Goal: Task Accomplishment & Management: Manage account settings

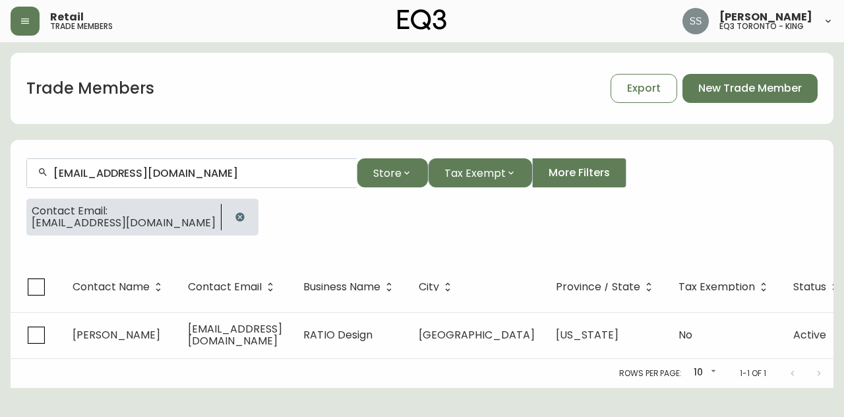
click at [30, 11] on button "button" at bounding box center [25, 21] width 29 height 29
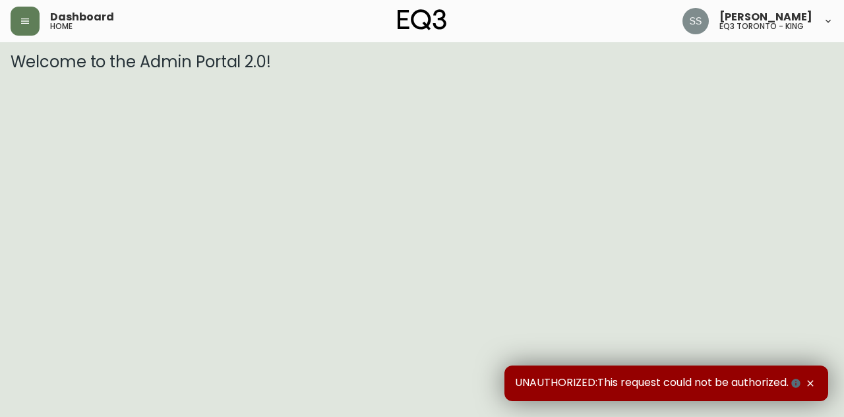
click at [40, 18] on div "Dashboard home" at bounding box center [148, 21] width 274 height 29
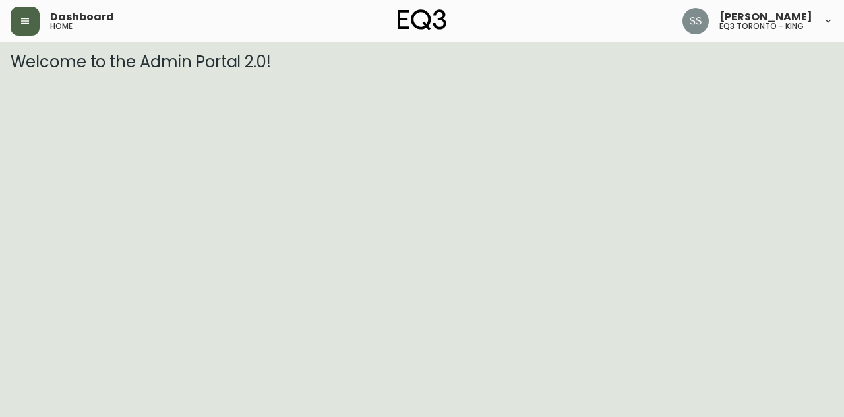
click at [36, 19] on button "button" at bounding box center [25, 21] width 29 height 29
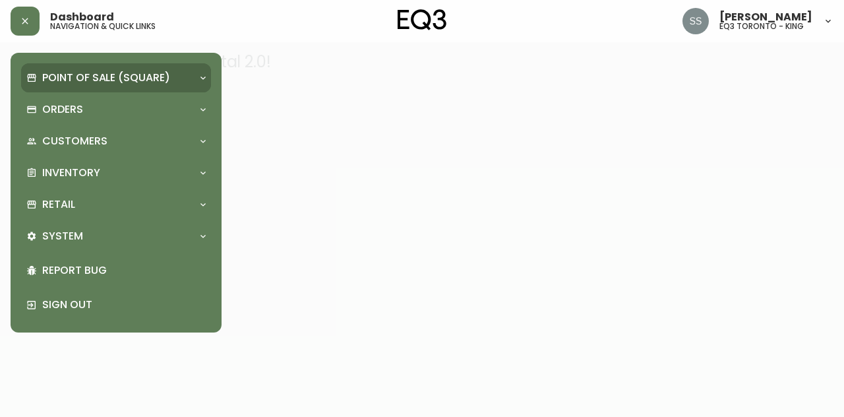
click at [199, 80] on icon at bounding box center [203, 78] width 11 height 11
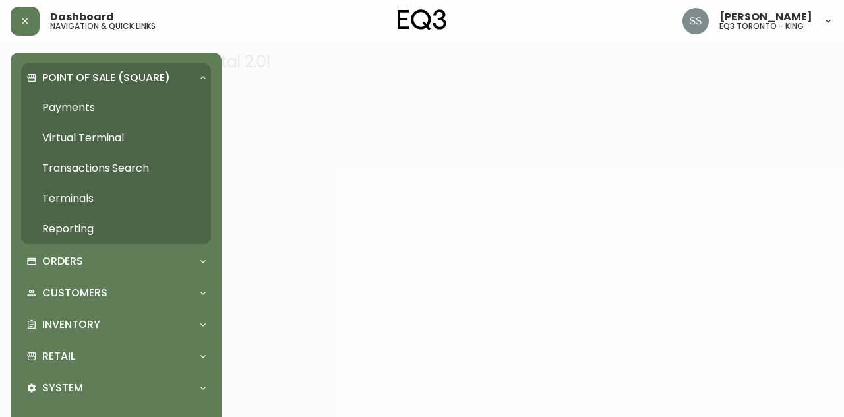
click at [196, 79] on div at bounding box center [203, 78] width 21 height 11
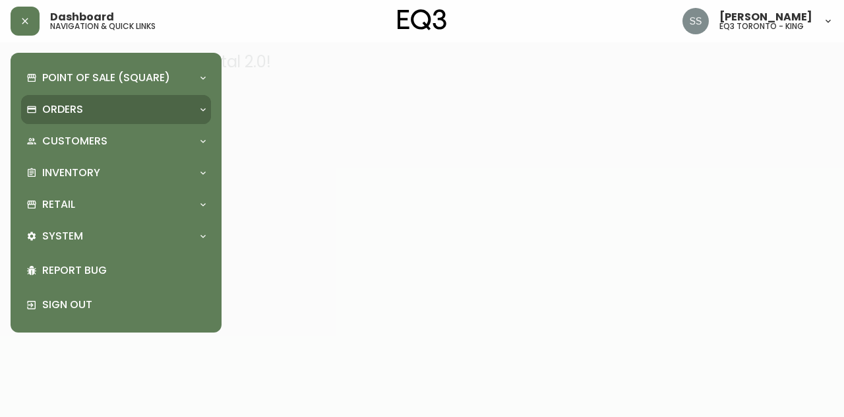
click at [197, 113] on div at bounding box center [203, 109] width 21 height 11
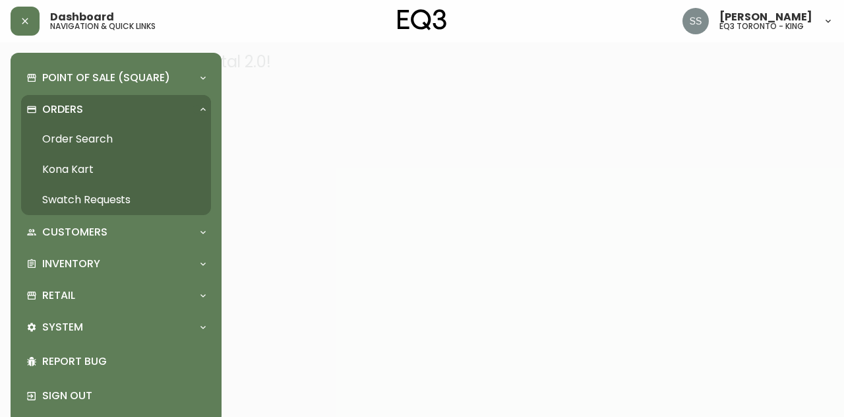
click at [115, 141] on link "Order Search" at bounding box center [116, 139] width 190 height 30
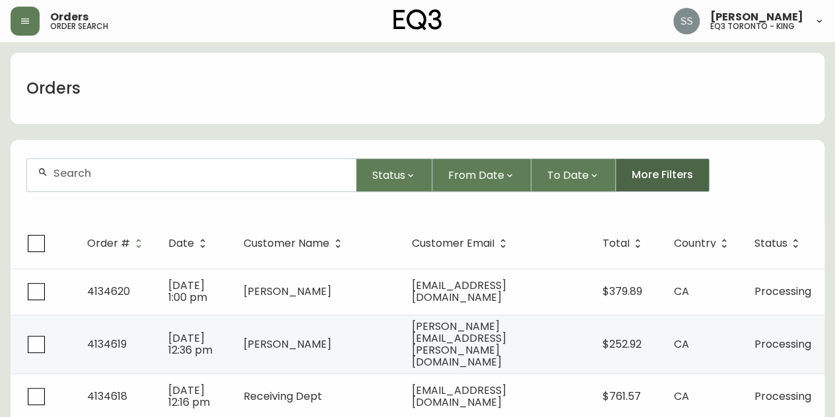
click at [678, 174] on span "More Filters" at bounding box center [661, 175] width 61 height 15
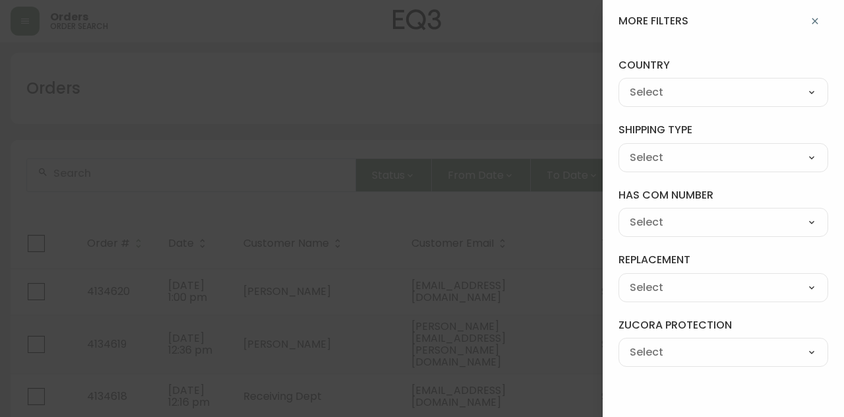
click at [757, 85] on select "--- [GEOGRAPHIC_DATA] [GEOGRAPHIC_DATA]" at bounding box center [724, 93] width 210 height 20
select select "CA"
click at [619, 83] on select "--- [GEOGRAPHIC_DATA] [GEOGRAPHIC_DATA]" at bounding box center [724, 93] width 210 height 20
type input "CA"
click at [732, 152] on select "--- FREIGHT PARCEL" at bounding box center [724, 158] width 210 height 20
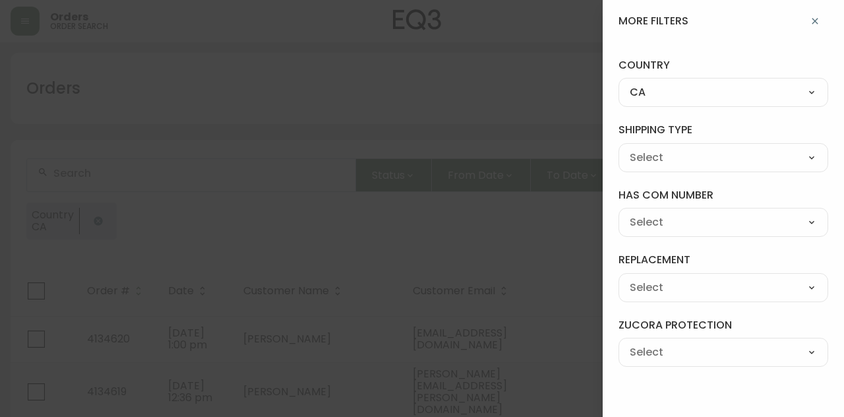
click at [720, 118] on div "country CA --- [GEOGRAPHIC_DATA] US shipping type --- FREIGHT PARCEL has com nu…" at bounding box center [723, 212] width 241 height 340
click at [810, 24] on icon "button" at bounding box center [815, 21] width 11 height 11
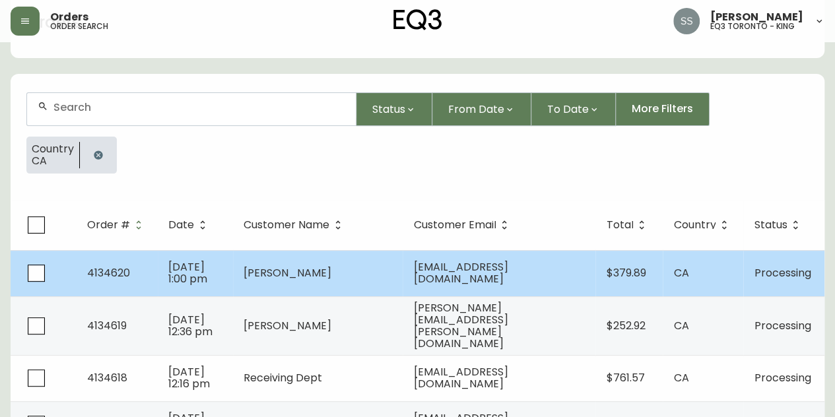
scroll to position [132, 0]
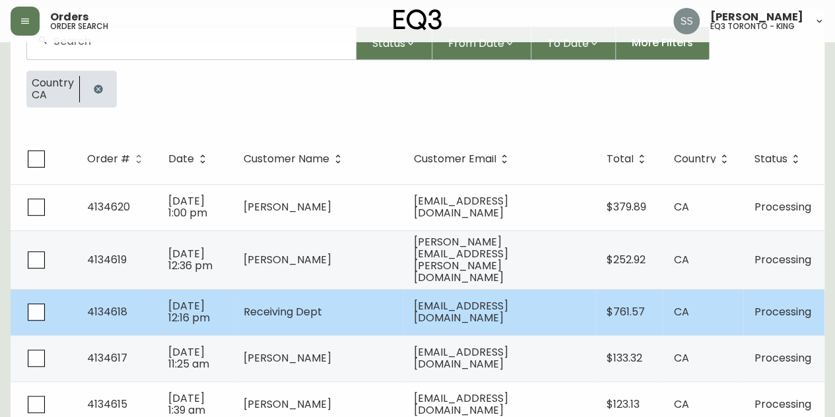
click at [533, 289] on td "[EMAIL_ADDRESS][DOMAIN_NAME]" at bounding box center [498, 312] width 193 height 46
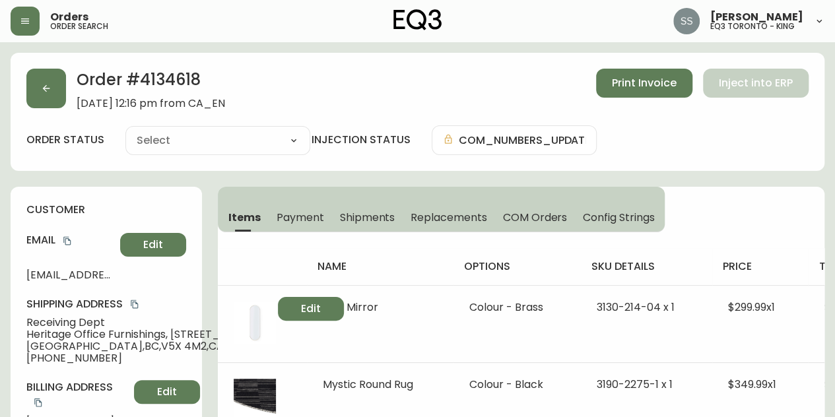
type input "Processing"
select select "PROCESSING"
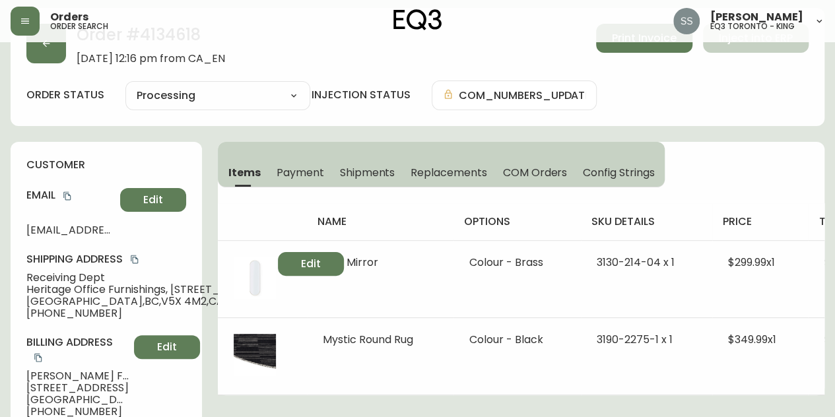
scroll to position [66, 0]
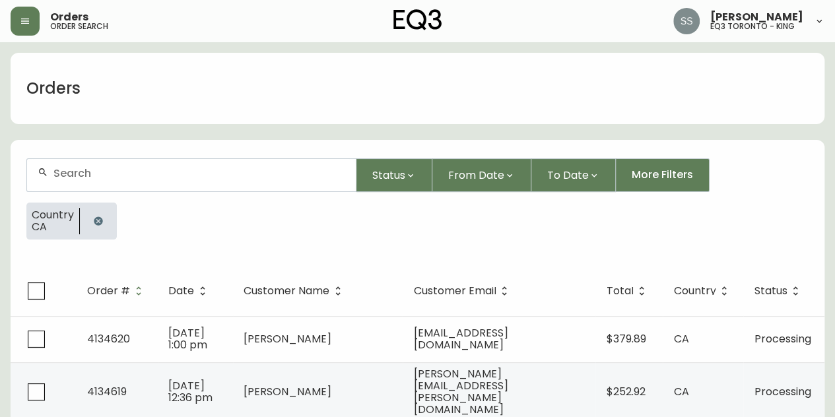
click at [100, 219] on icon "button" at bounding box center [98, 221] width 11 height 11
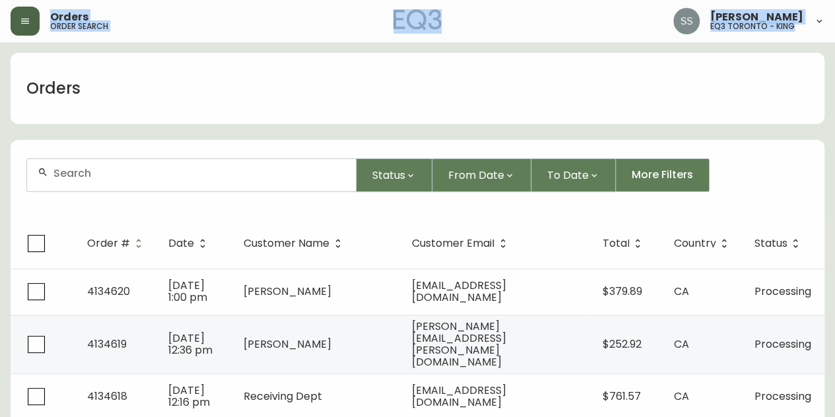
click at [25, 23] on icon "button" at bounding box center [25, 21] width 11 height 11
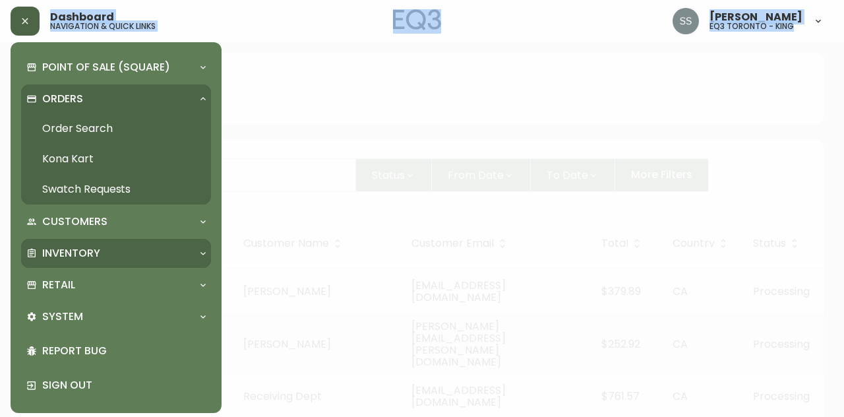
scroll to position [17, 0]
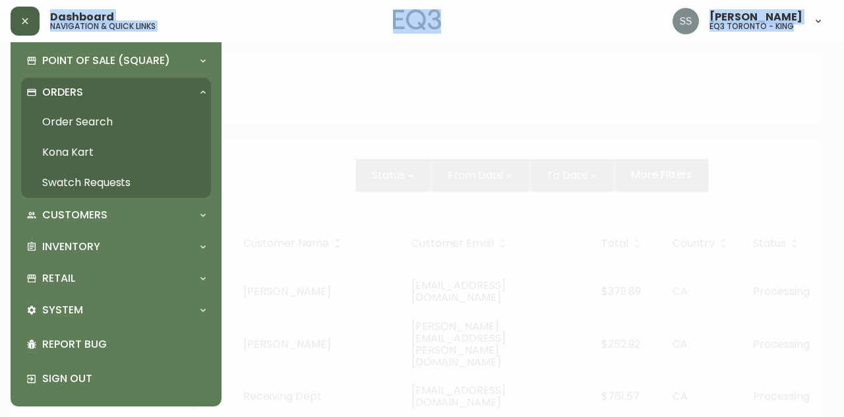
click at [173, 94] on div "Orders" at bounding box center [109, 92] width 166 height 15
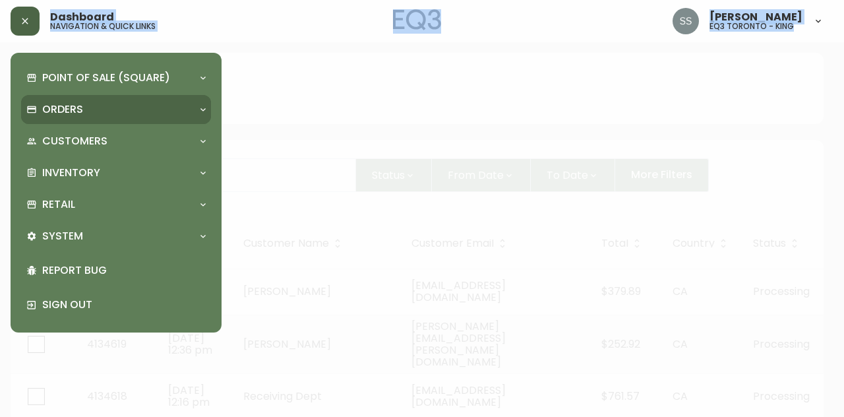
click at [157, 101] on div "Orders" at bounding box center [116, 109] width 190 height 29
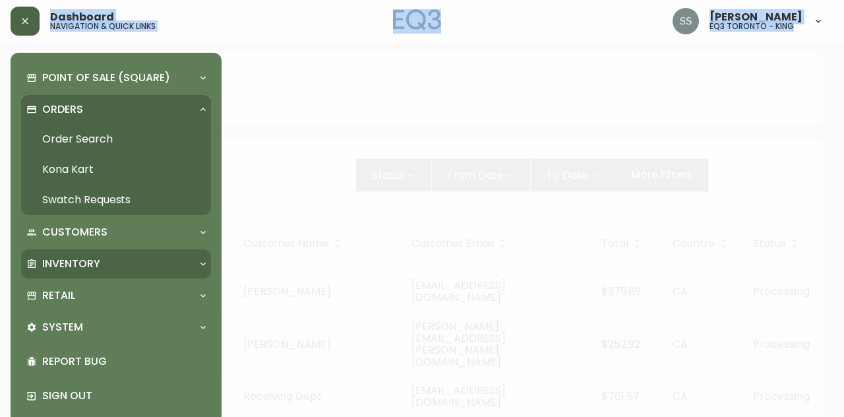
click at [186, 249] on div "Inventory" at bounding box center [116, 263] width 190 height 29
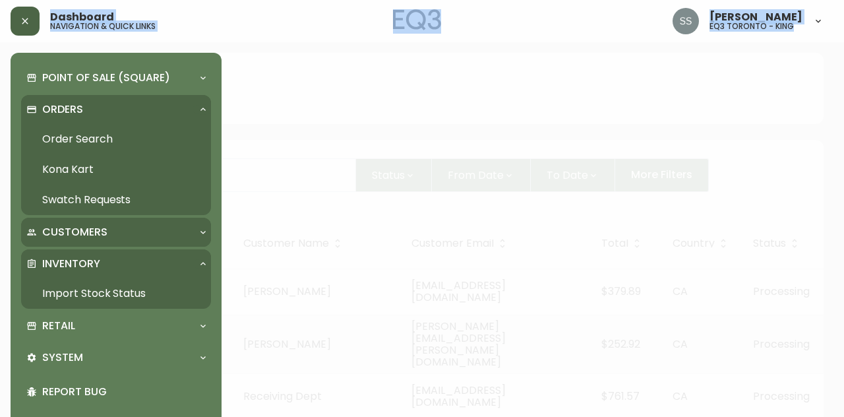
click at [176, 234] on div "Customers" at bounding box center [109, 232] width 166 height 15
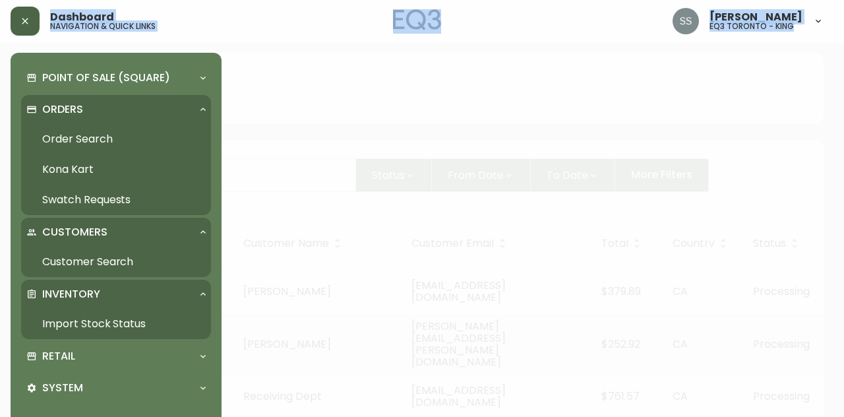
click at [157, 230] on div "Customers" at bounding box center [109, 232] width 166 height 15
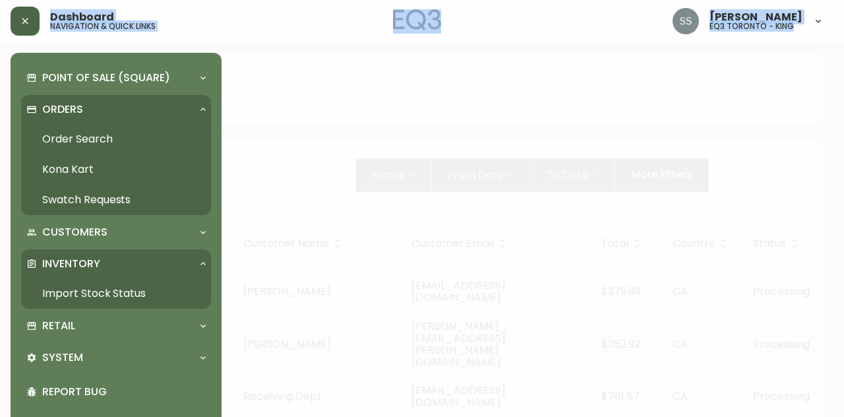
click at [169, 300] on link "Import Stock Status" at bounding box center [116, 293] width 190 height 30
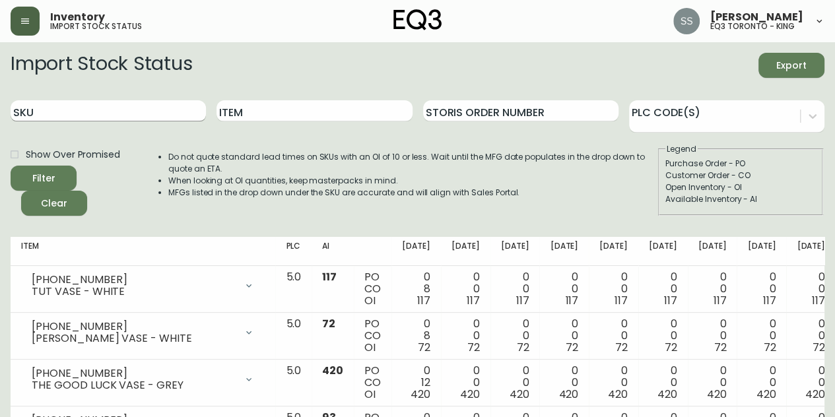
click at [69, 110] on input "SKU" at bounding box center [108, 110] width 195 height 21
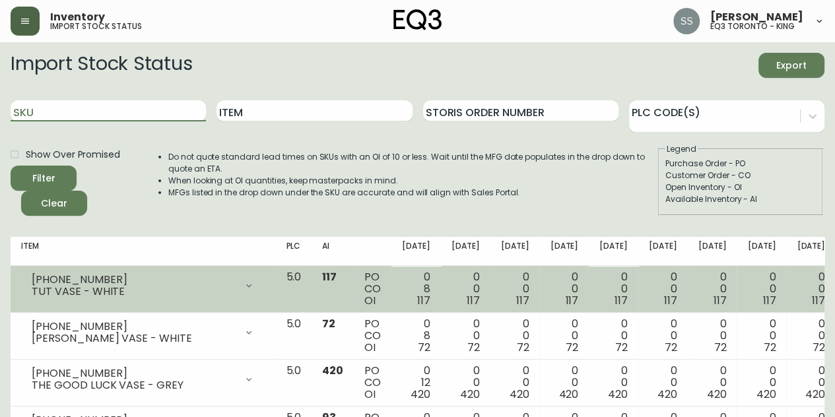
paste input "7220-202-13-B"
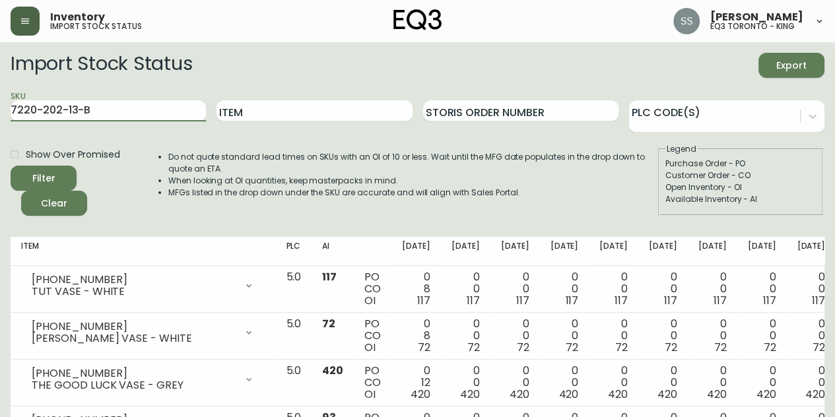
type input "7220-202-13-B"
click at [39, 167] on button "Filter" at bounding box center [44, 178] width 66 height 25
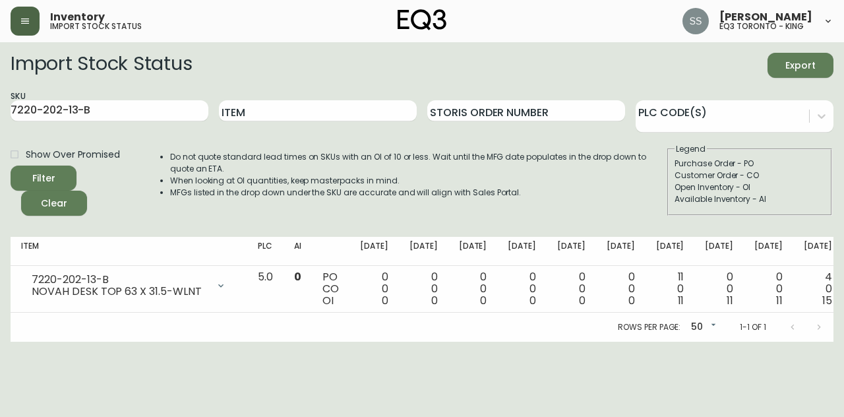
click at [18, 20] on button "button" at bounding box center [25, 21] width 29 height 29
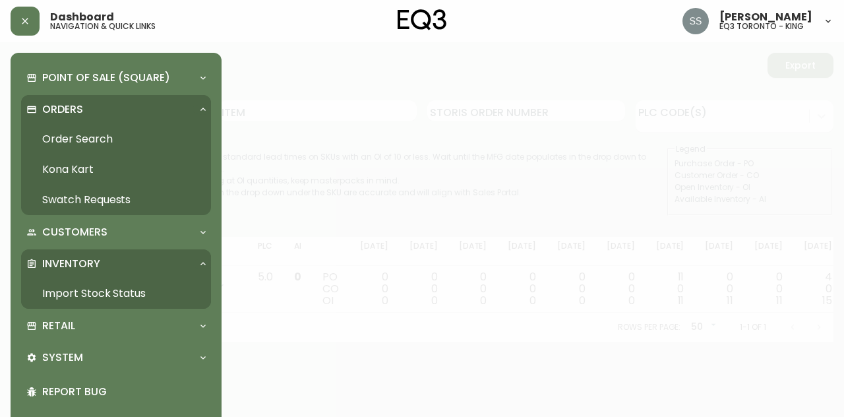
click at [94, 259] on p "Inventory" at bounding box center [71, 264] width 58 height 15
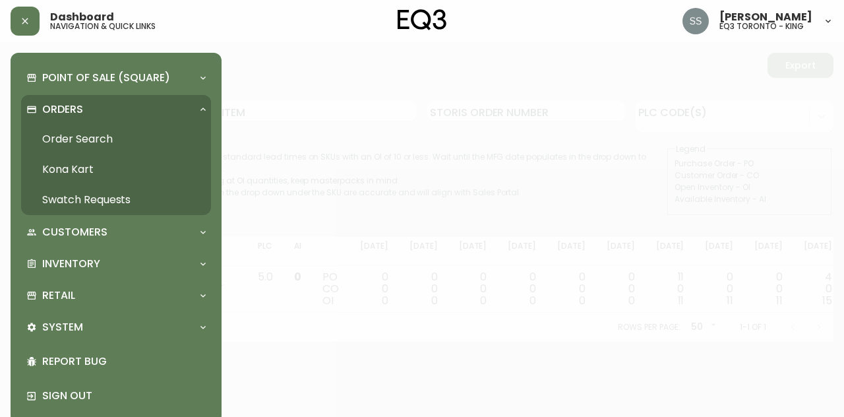
click at [75, 108] on p "Orders" at bounding box center [62, 109] width 41 height 15
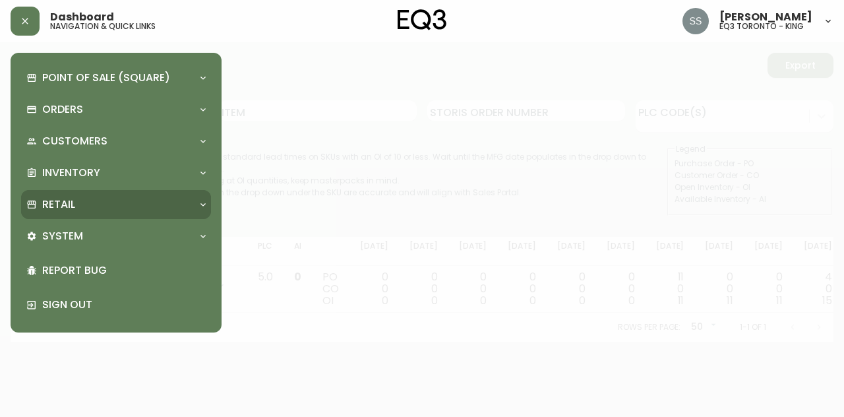
click at [116, 204] on div "Retail" at bounding box center [109, 204] width 166 height 15
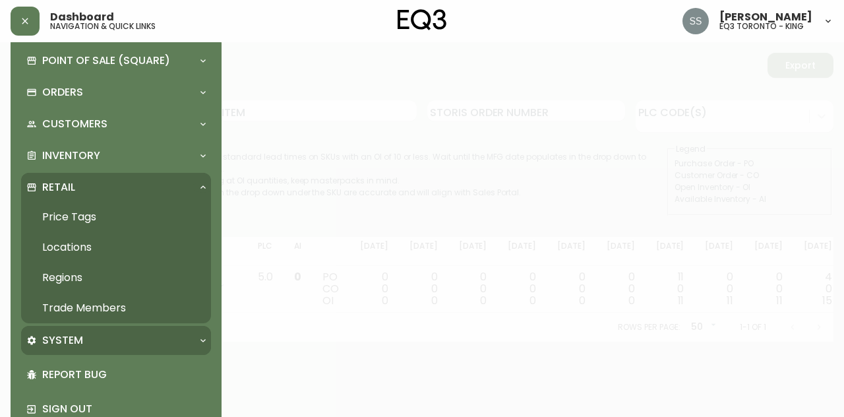
scroll to position [47, 0]
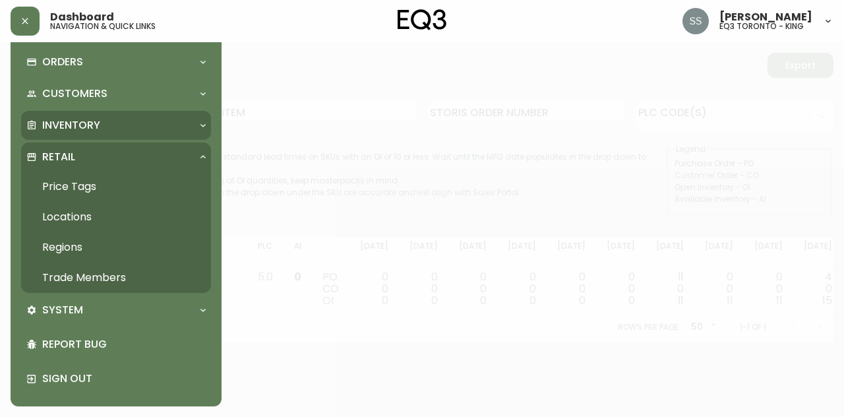
click at [73, 122] on p "Inventory" at bounding box center [71, 125] width 58 height 15
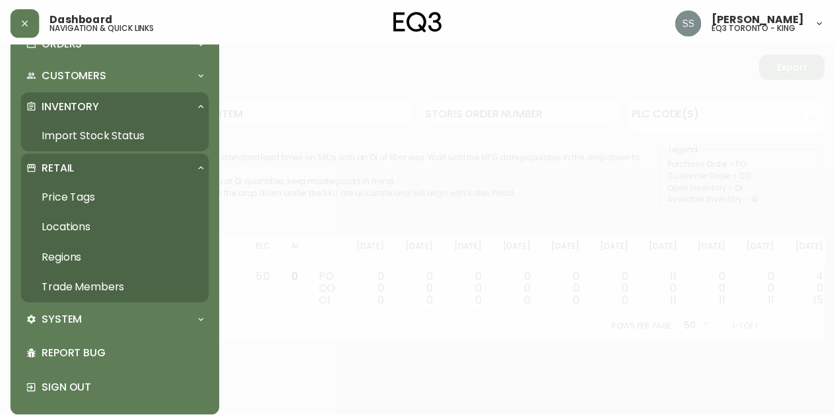
scroll to position [78, 0]
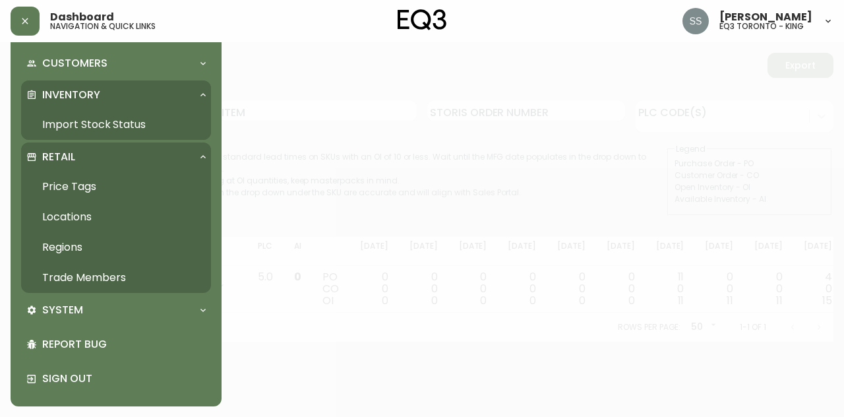
click at [99, 278] on link "Trade Members" at bounding box center [116, 278] width 190 height 30
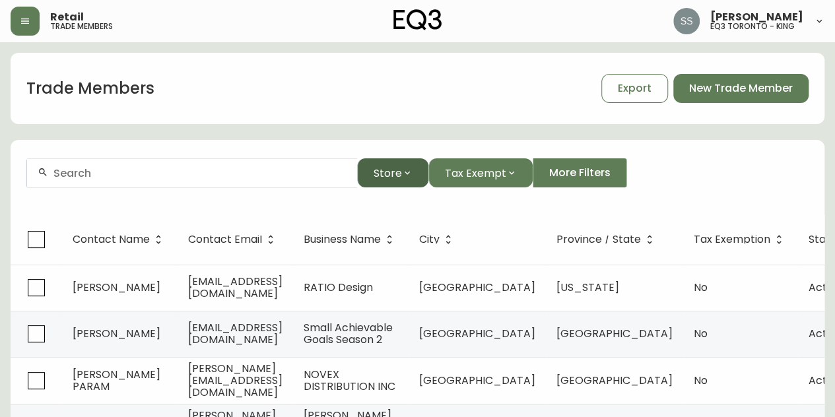
click at [404, 180] on button "Store" at bounding box center [392, 172] width 71 height 29
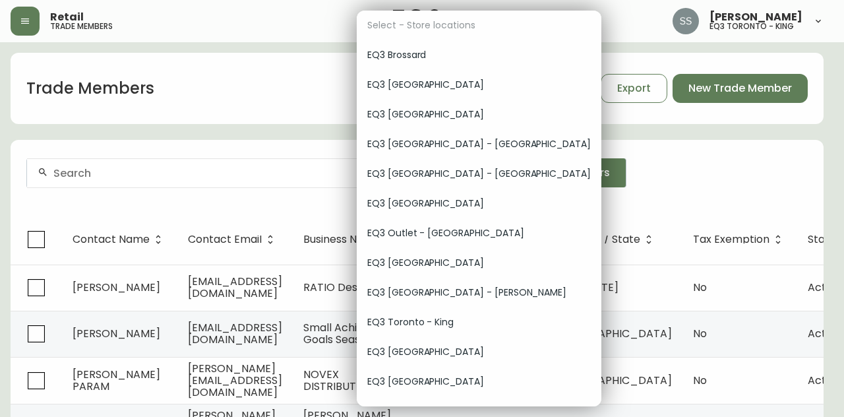
click at [416, 325] on span "EQ3 Toronto - King" at bounding box center [479, 322] width 224 height 14
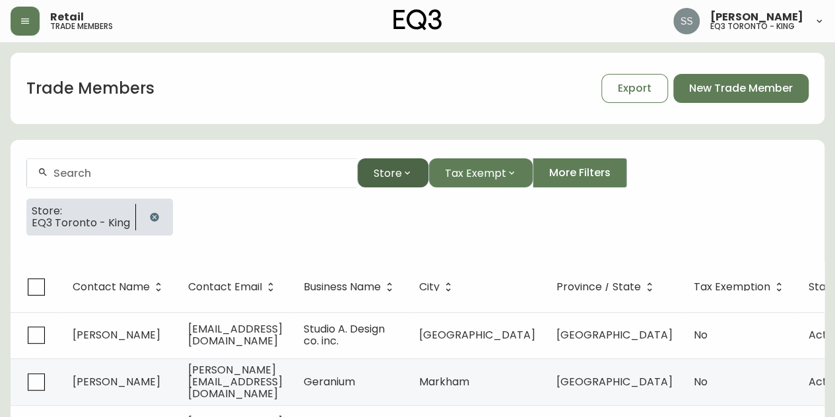
click at [397, 175] on span "Store" at bounding box center [387, 173] width 28 height 16
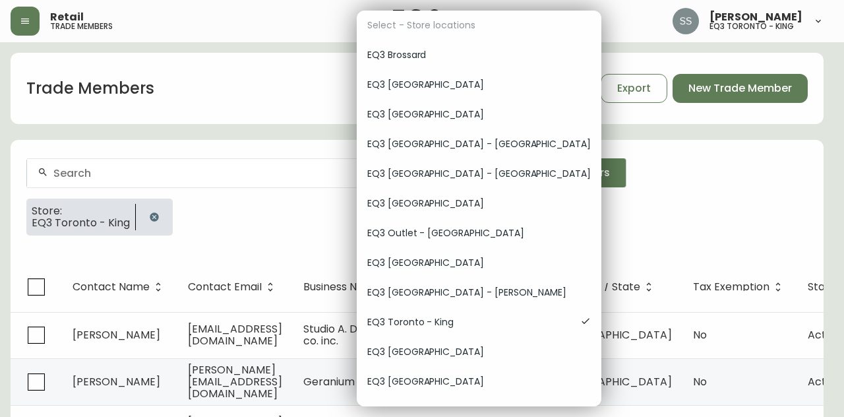
click at [457, 296] on span "EQ3 [GEOGRAPHIC_DATA] - [PERSON_NAME]" at bounding box center [479, 293] width 224 height 14
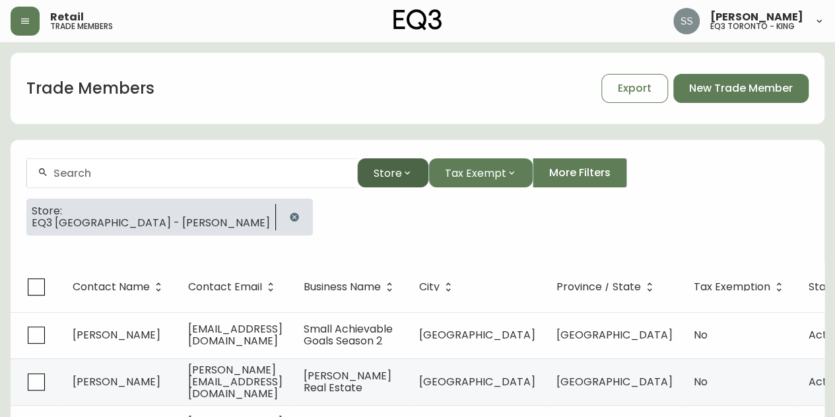
click at [409, 171] on icon "button" at bounding box center [407, 173] width 11 height 11
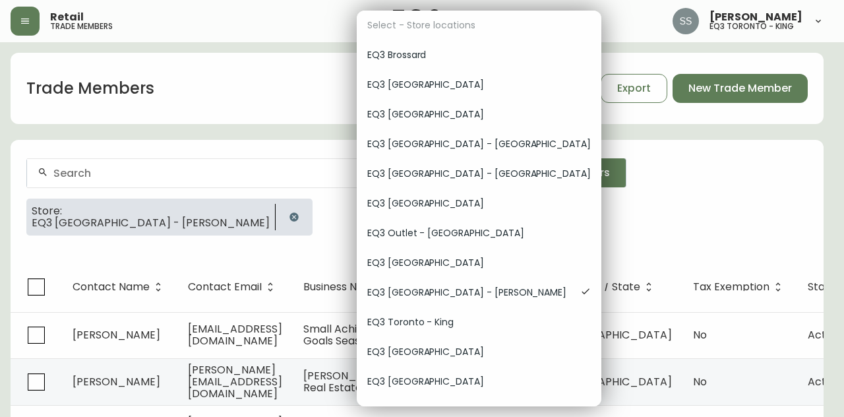
click at [420, 88] on span "EQ3 [GEOGRAPHIC_DATA]" at bounding box center [479, 85] width 224 height 14
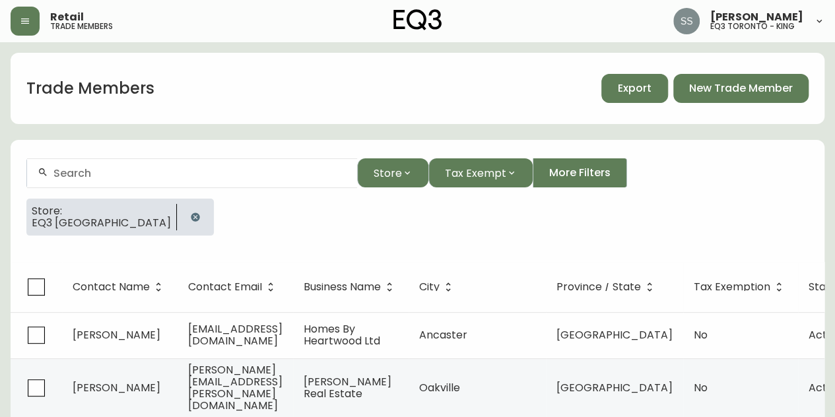
click at [635, 85] on span "Export" at bounding box center [634, 88] width 34 height 15
drag, startPoint x: 80, startPoint y: 183, endPoint x: 65, endPoint y: 183, distance: 15.8
click at [65, 183] on div at bounding box center [192, 173] width 330 height 30
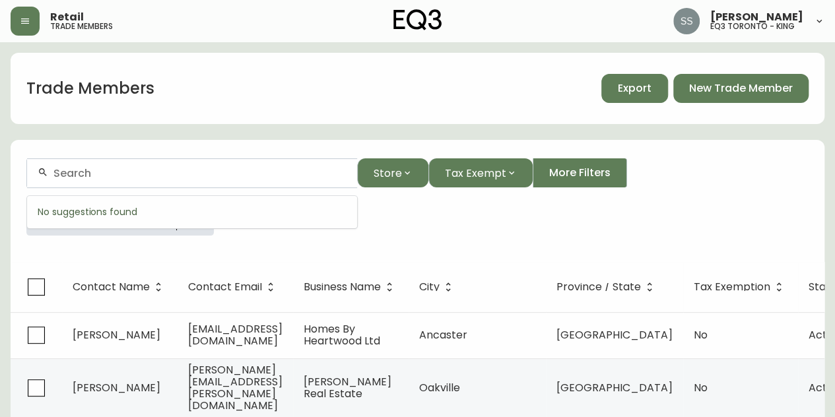
paste input "[EMAIL_ADDRESS][DOMAIN_NAME]"
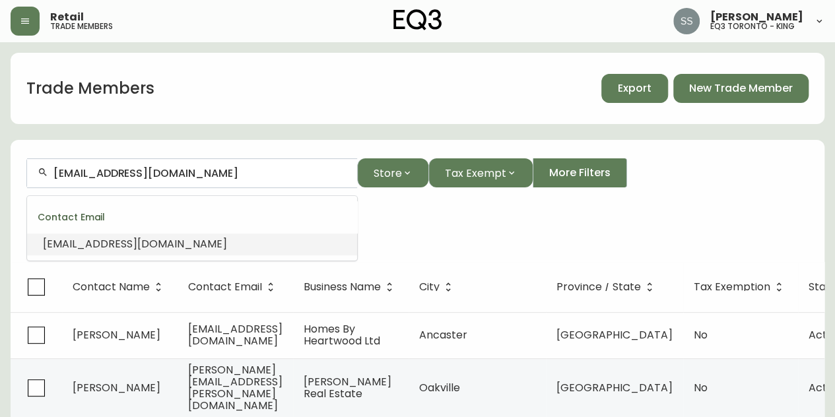
click at [162, 241] on span "[EMAIL_ADDRESS][DOMAIN_NAME]" at bounding box center [135, 243] width 184 height 15
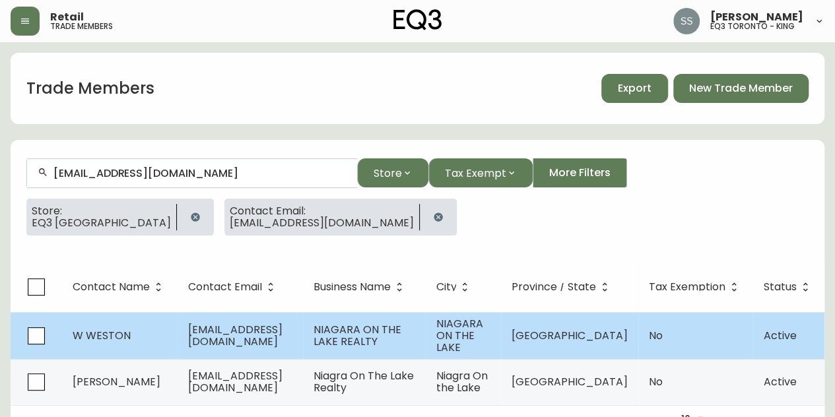
type input "[EMAIL_ADDRESS][DOMAIN_NAME]"
click at [257, 329] on span "[EMAIL_ADDRESS][DOMAIN_NAME]" at bounding box center [235, 335] width 94 height 27
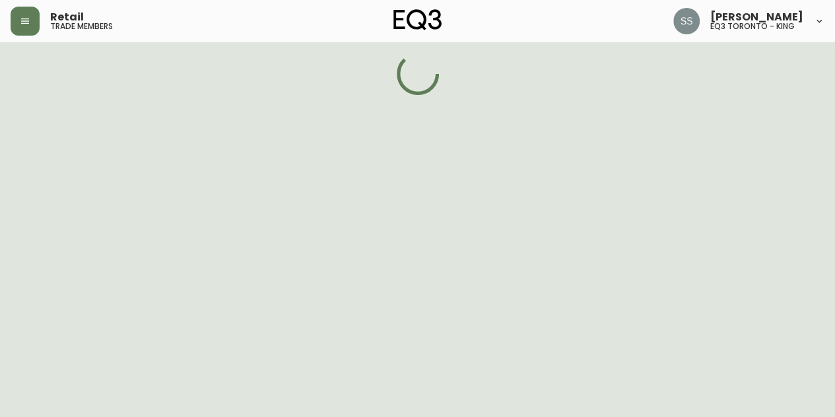
select select "ON"
select select "CA"
select select "CA_EN"
select select "Outreach from a Trade Rep"
select select "Real Estate Agent"
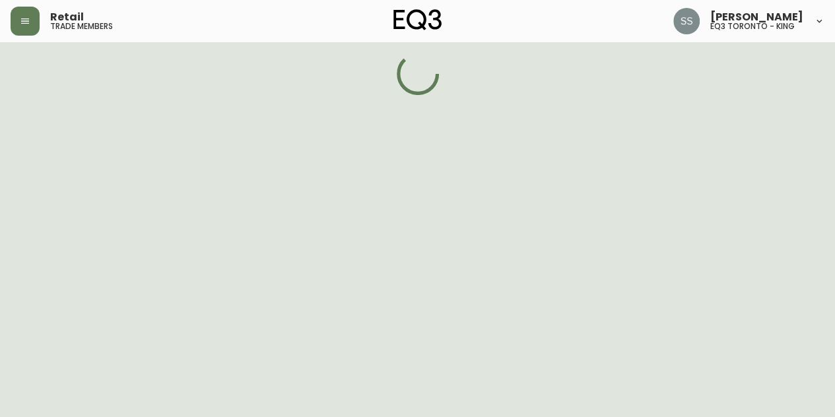
select select "false"
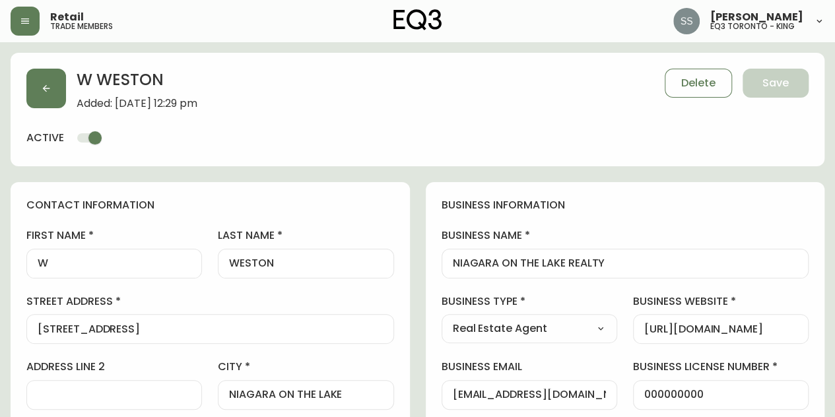
type input "EQ3 [GEOGRAPHIC_DATA]"
select select "cjw10z96q005b6gs00r6w7pwt"
click at [59, 92] on button "button" at bounding box center [46, 89] width 40 height 40
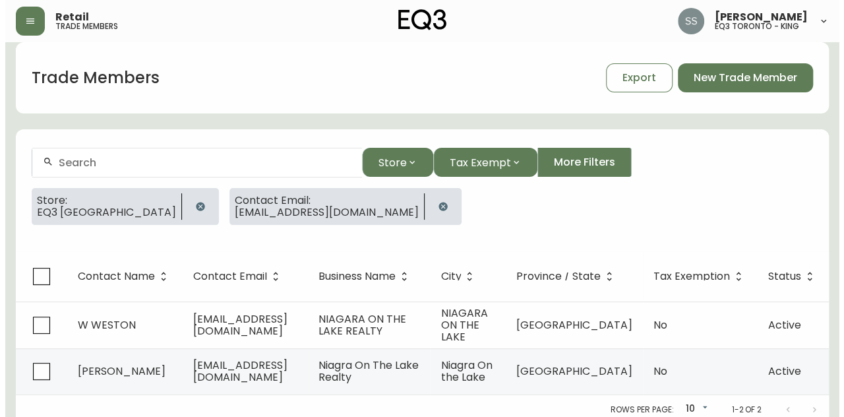
scroll to position [17, 0]
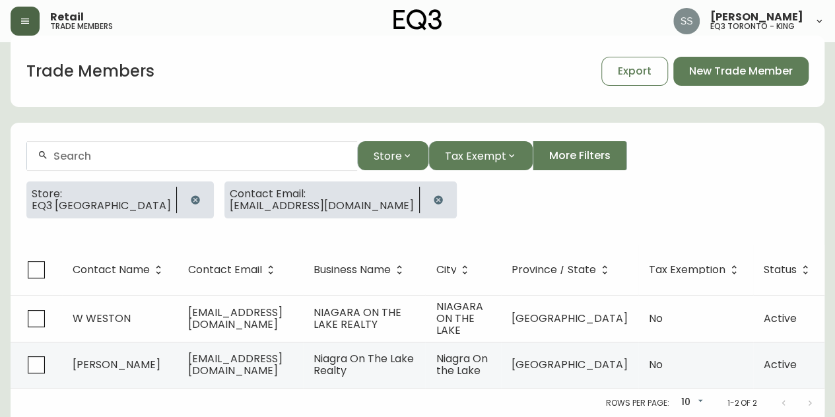
click at [30, 16] on button "button" at bounding box center [25, 21] width 29 height 29
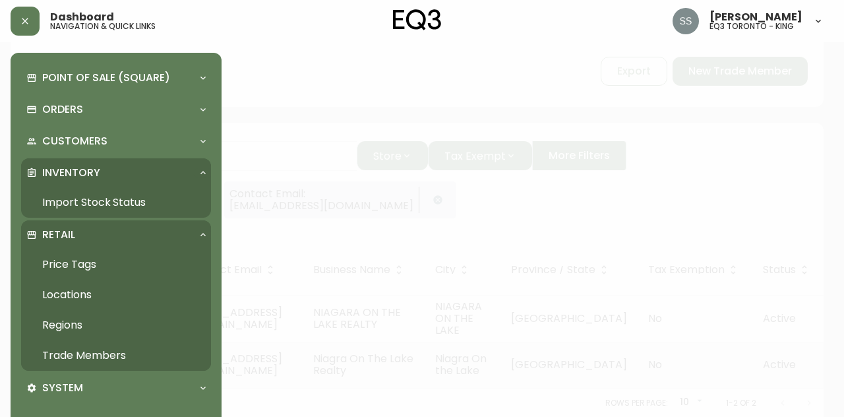
click at [113, 353] on link "Trade Members" at bounding box center [116, 355] width 190 height 30
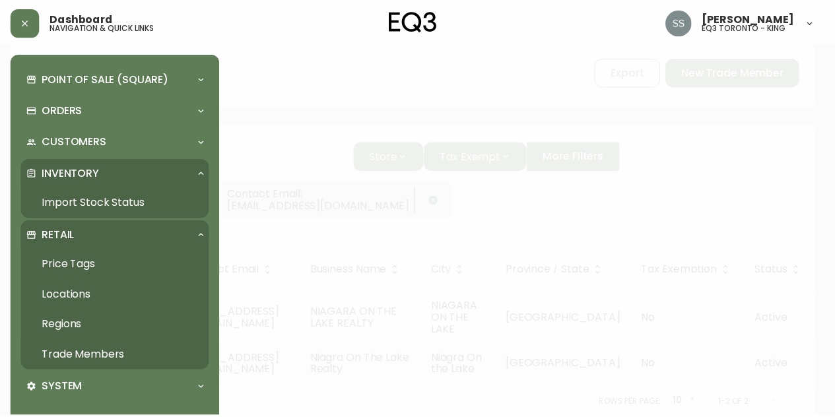
scroll to position [16, 0]
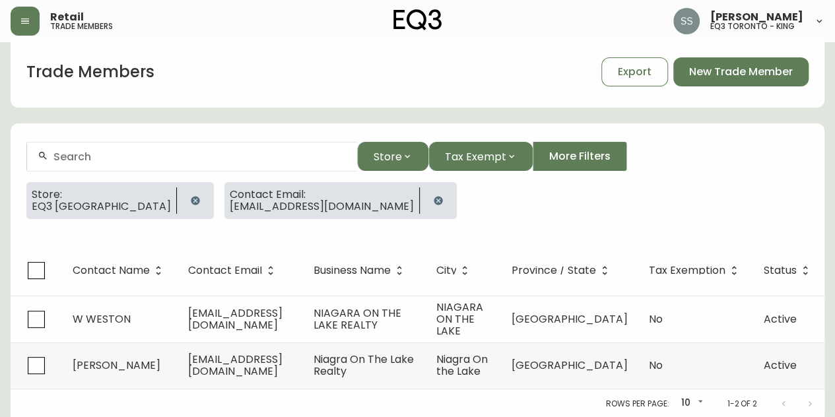
click at [190, 201] on icon "button" at bounding box center [195, 200] width 11 height 11
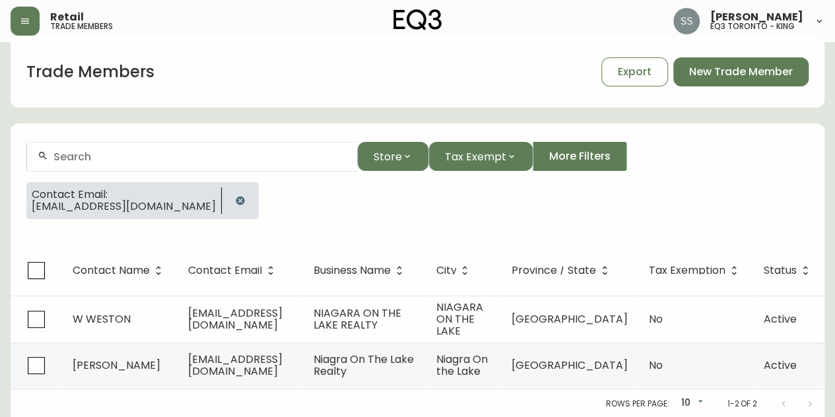
click at [235, 201] on icon "button" at bounding box center [240, 200] width 11 height 11
